Goal: Transaction & Acquisition: Purchase product/service

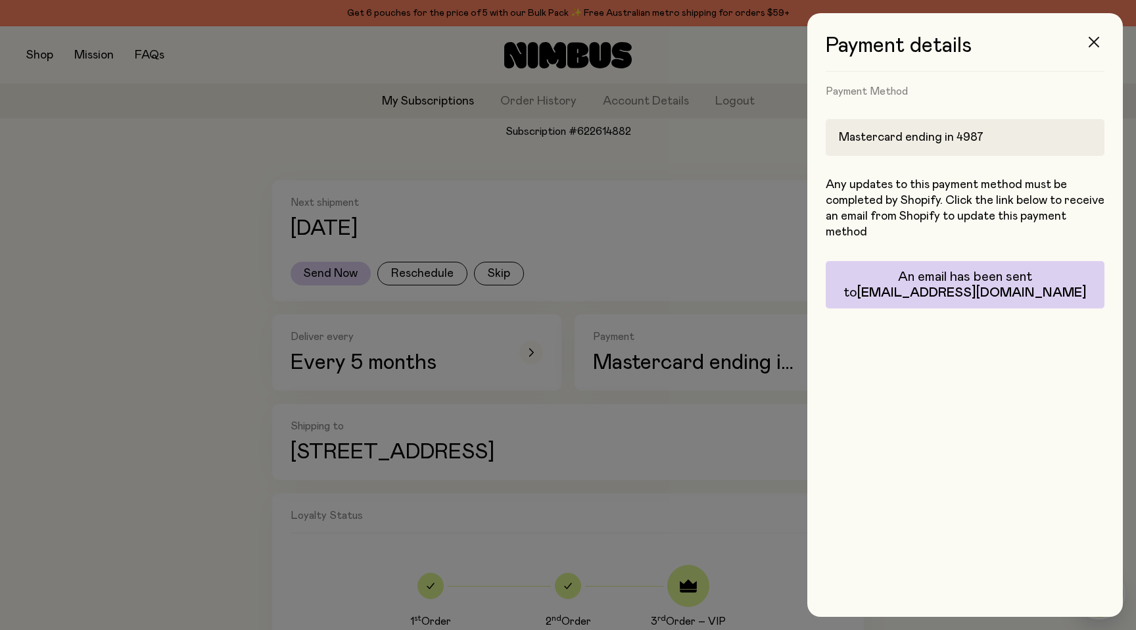
click at [1092, 45] on icon "button" at bounding box center [1094, 42] width 11 height 11
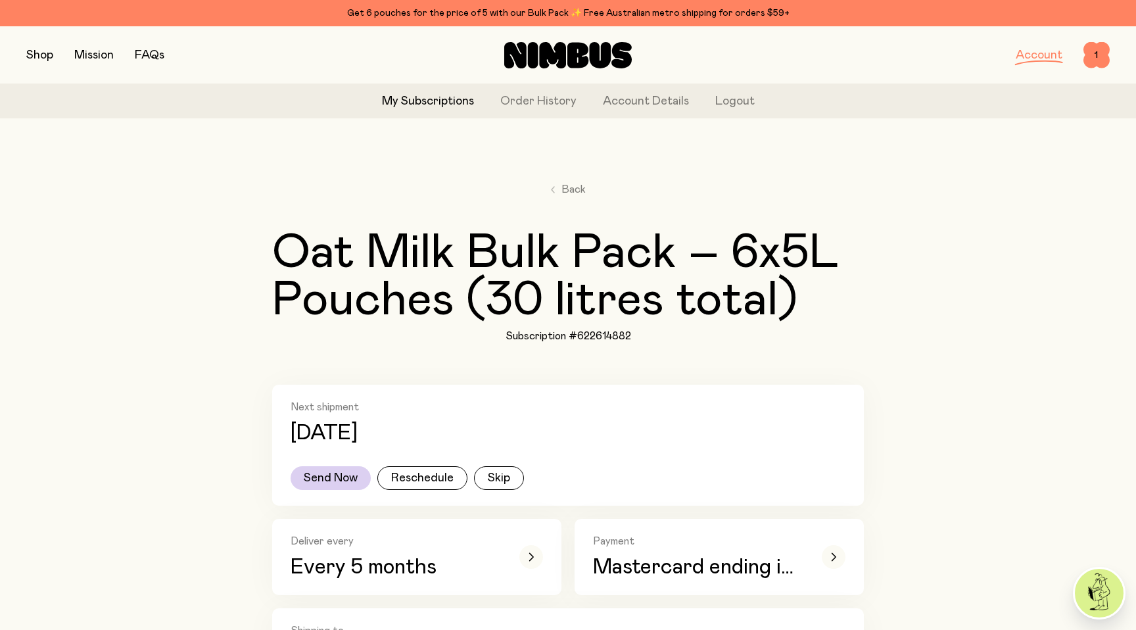
scroll to position [205, 0]
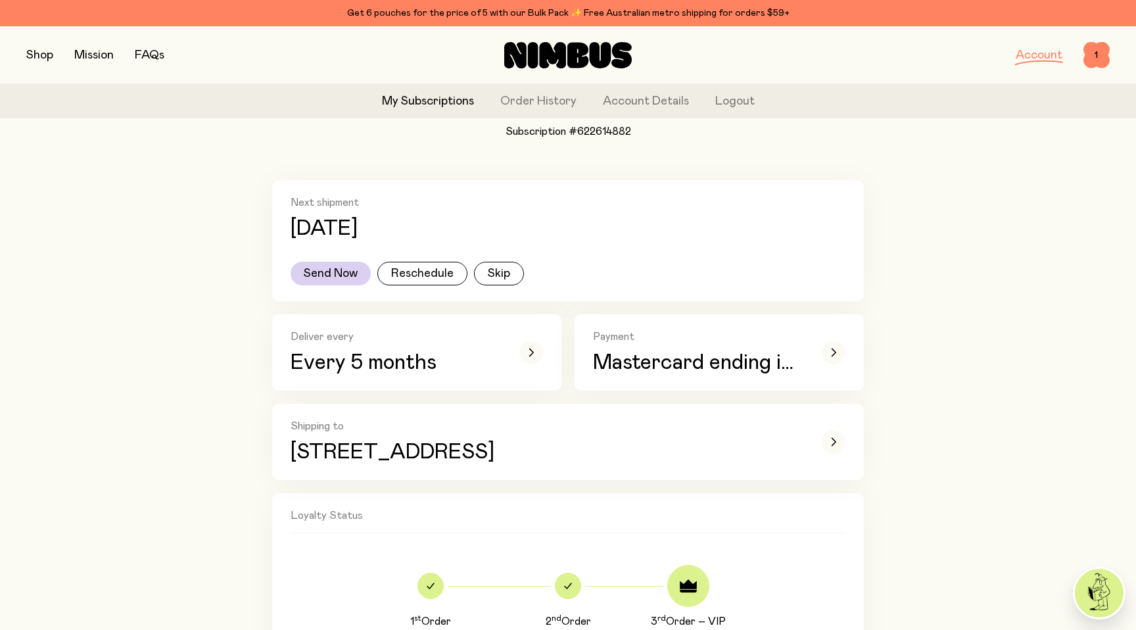
click at [34, 60] on button "button" at bounding box center [39, 55] width 27 height 18
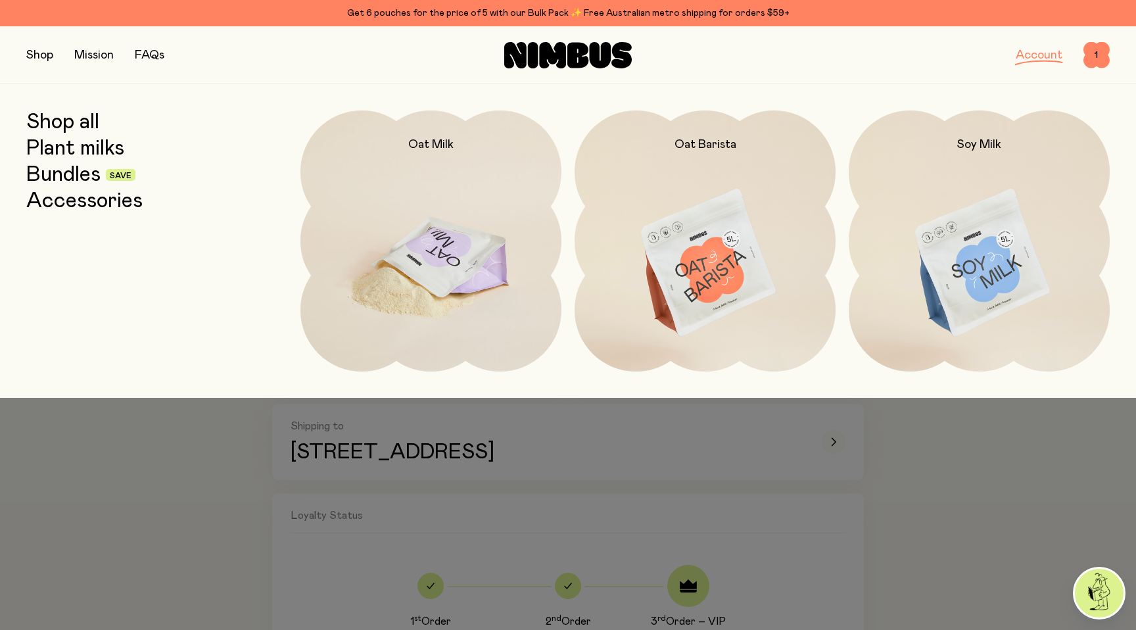
click at [386, 202] on img at bounding box center [431, 263] width 261 height 306
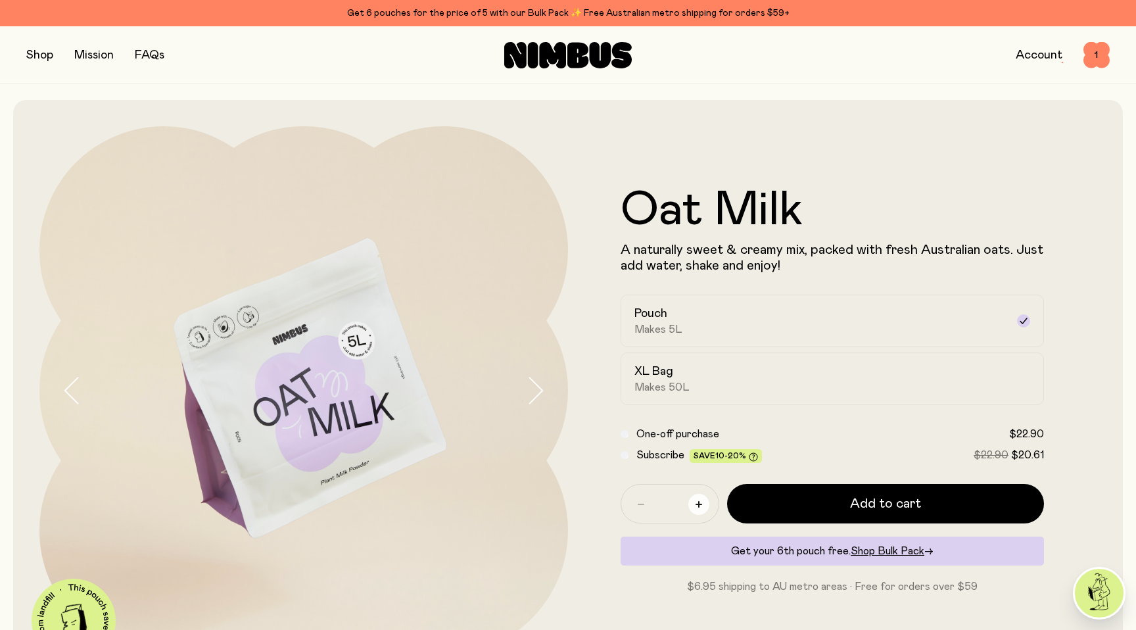
click at [698, 502] on icon "button" at bounding box center [699, 504] width 7 height 7
type input "*"
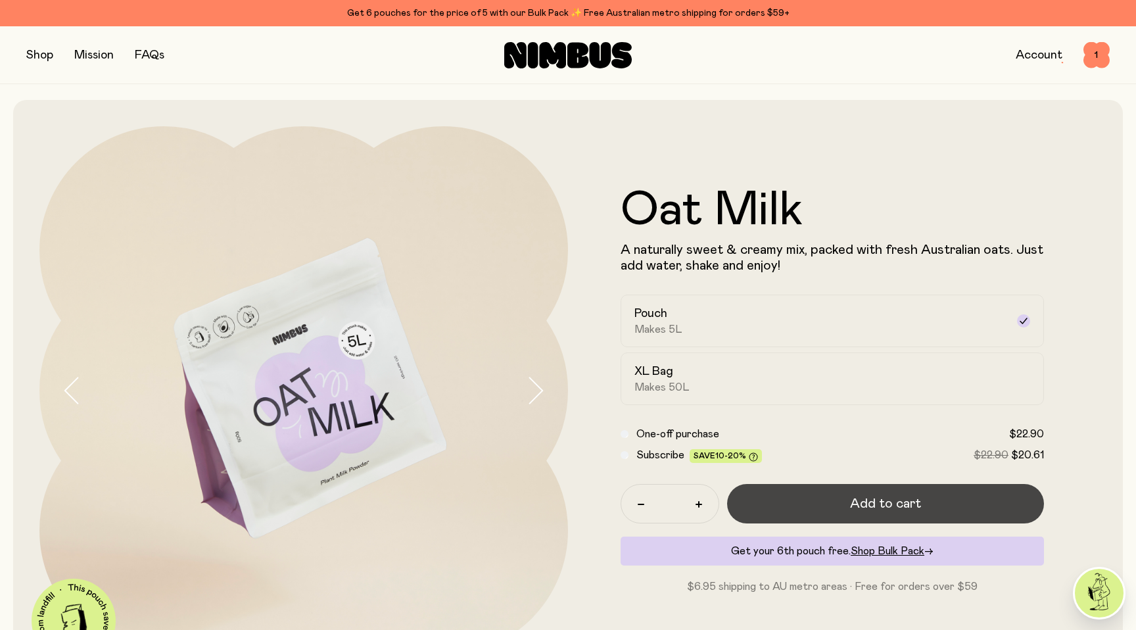
click at [801, 503] on button "Add to cart" at bounding box center [885, 503] width 317 height 39
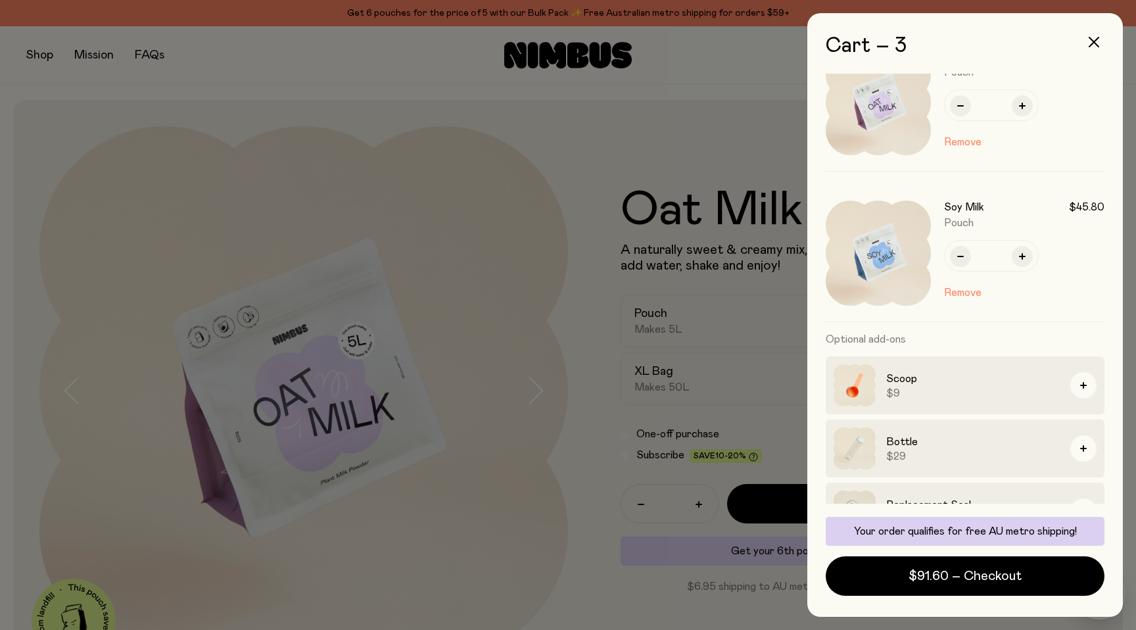
scroll to position [201, 0]
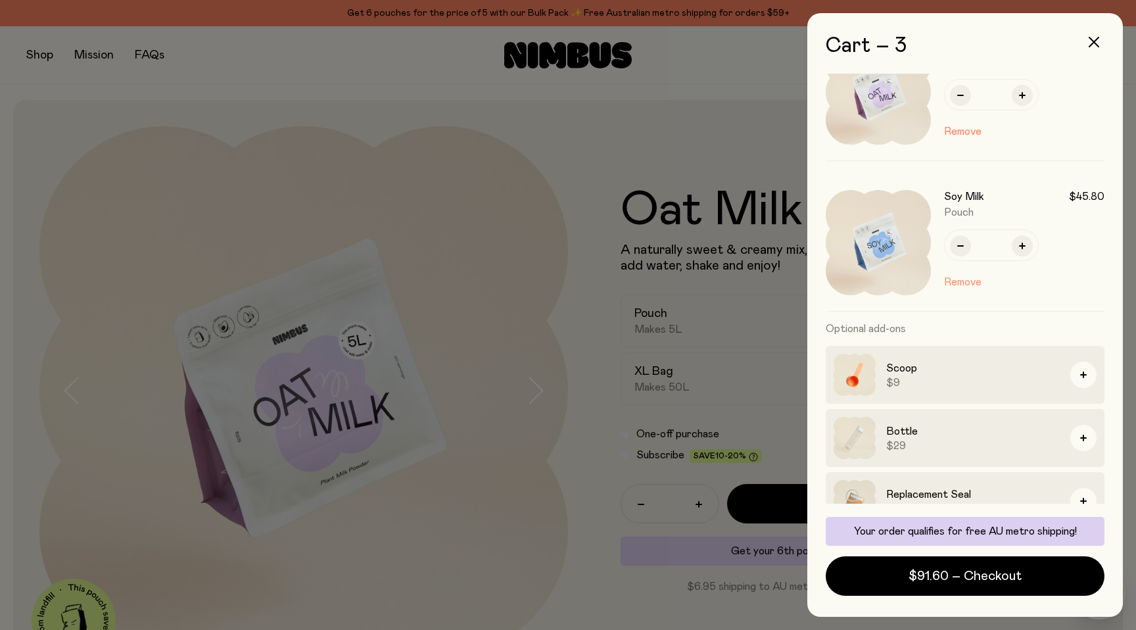
click at [959, 282] on button "Remove" at bounding box center [962, 282] width 37 height 16
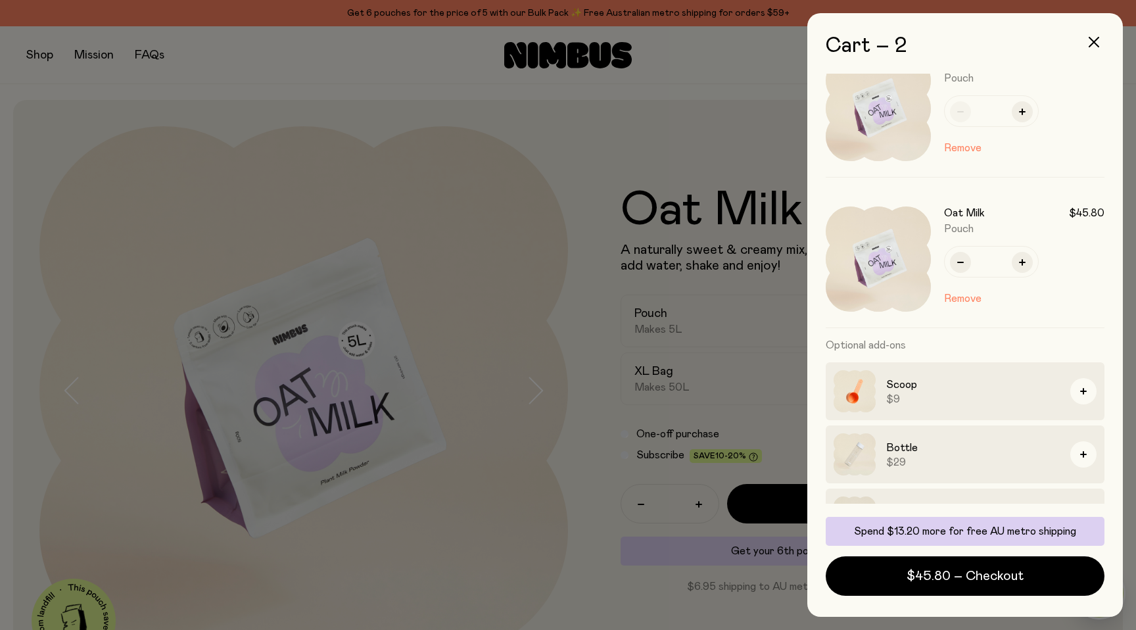
scroll to position [0, 0]
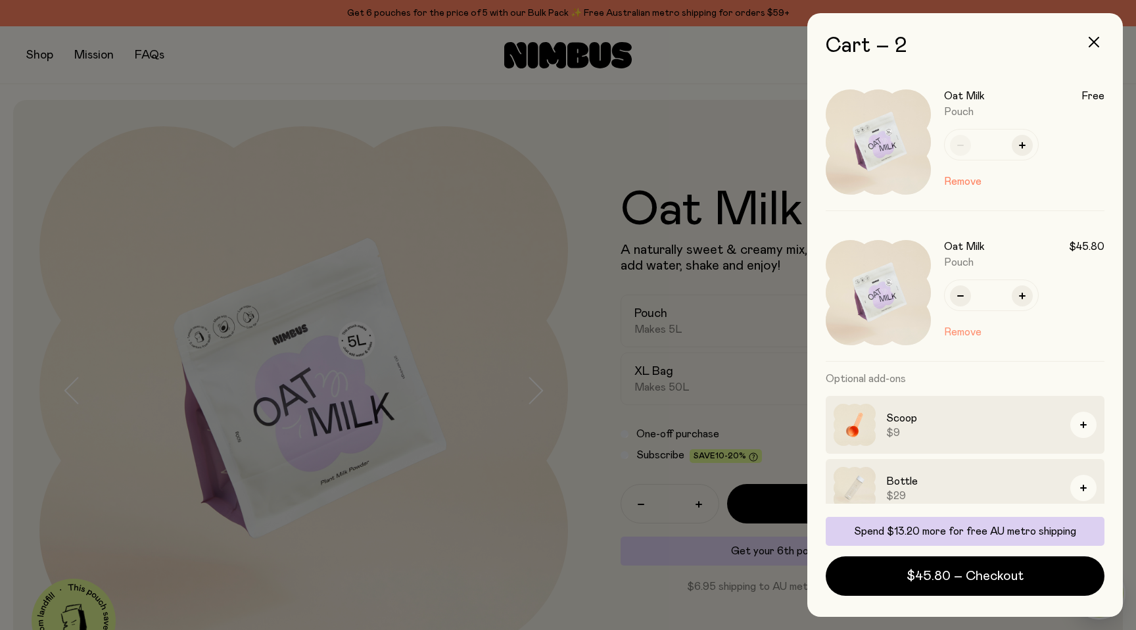
click at [965, 333] on button "Remove" at bounding box center [962, 332] width 37 height 16
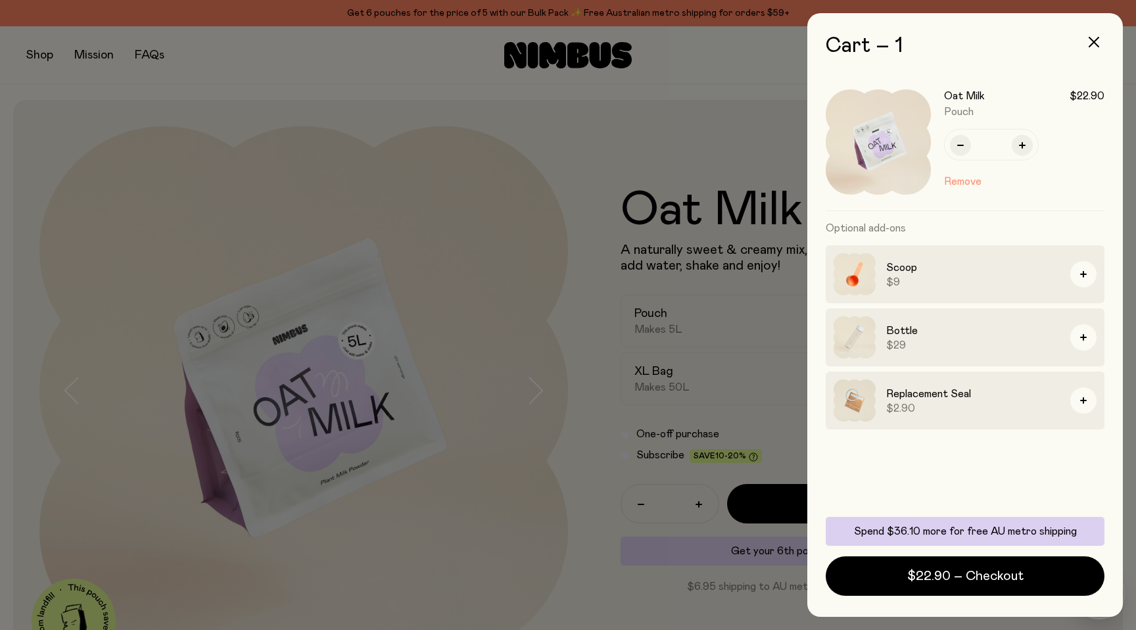
click at [954, 184] on button "Remove" at bounding box center [962, 182] width 37 height 16
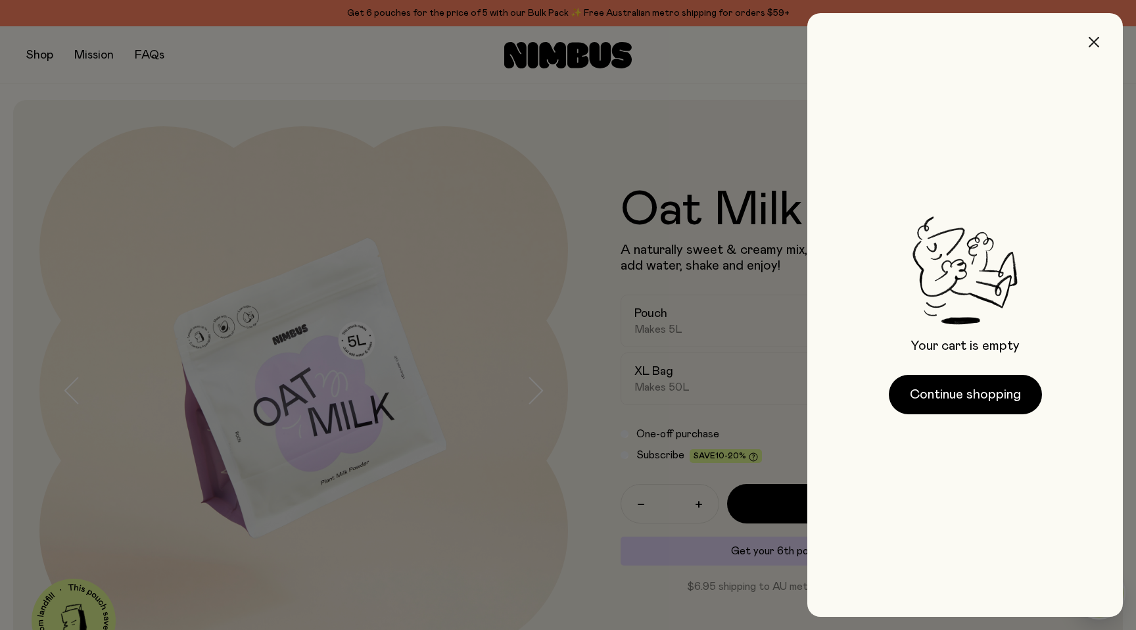
click at [1096, 39] on icon "button" at bounding box center [1094, 42] width 11 height 11
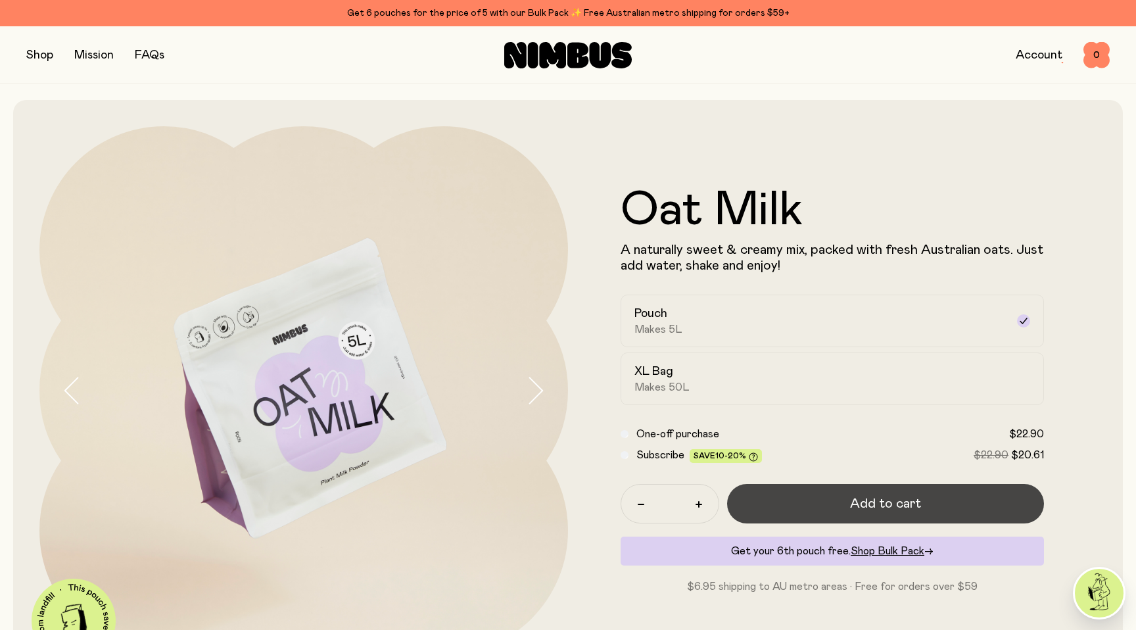
click at [820, 502] on button "Add to cart" at bounding box center [885, 503] width 317 height 39
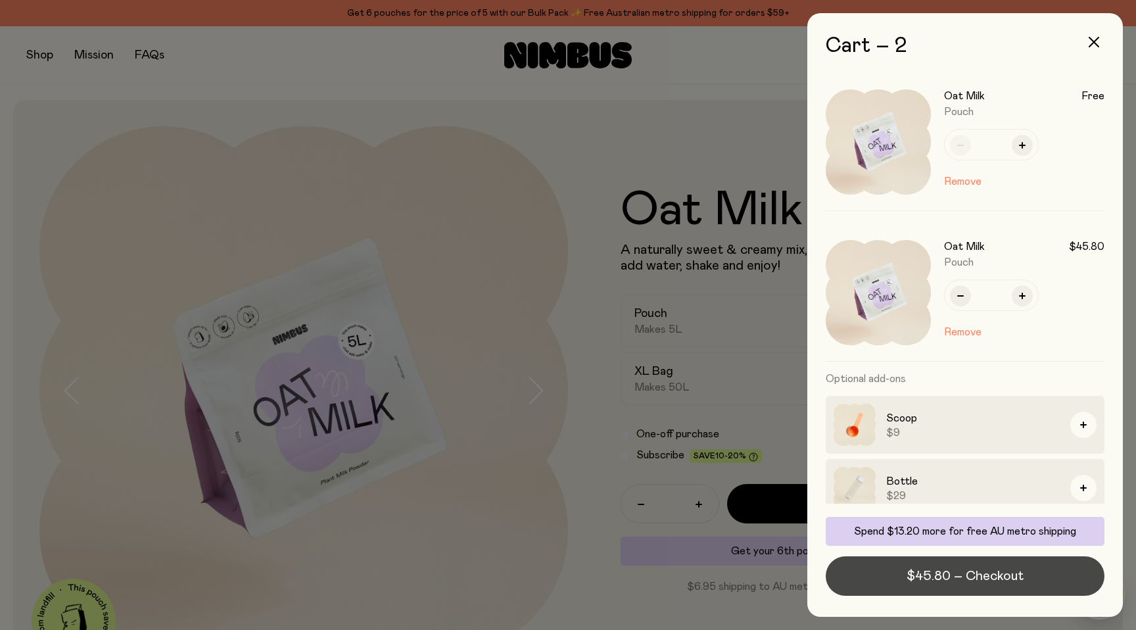
click at [950, 575] on span "$45.80 – Checkout" at bounding box center [965, 576] width 117 height 18
